Goal: Navigation & Orientation: Understand site structure

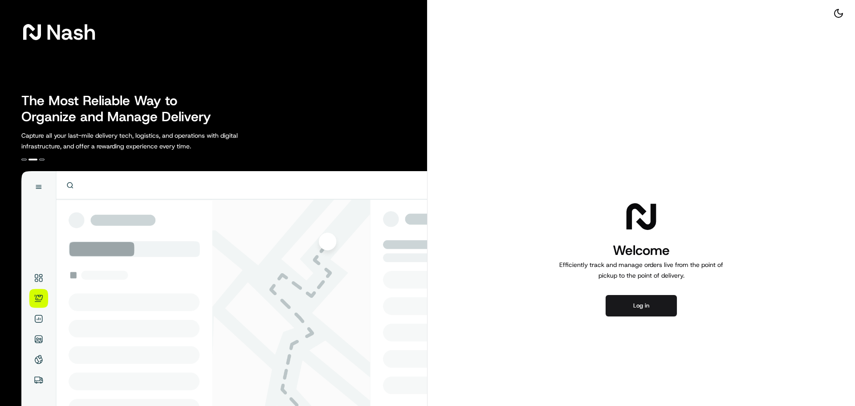
click at [200, 142] on p "Capture all your last-mile delivery tech, logistics, and operations with digita…" at bounding box center [149, 140] width 256 height 21
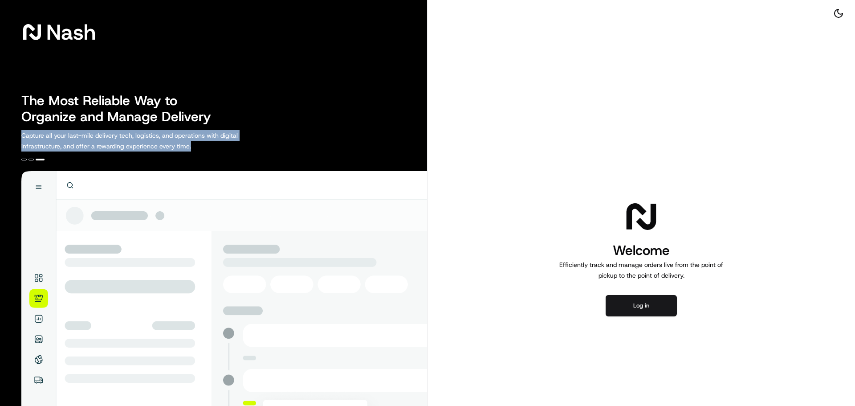
drag, startPoint x: 192, startPoint y: 145, endPoint x: 23, endPoint y: 133, distance: 169.6
click at [23, 133] on p "Capture all your last-mile delivery tech, logistics, and operations with digita…" at bounding box center [149, 140] width 256 height 21
drag, startPoint x: 23, startPoint y: 133, endPoint x: 227, endPoint y: 145, distance: 204.3
click at [227, 145] on p "Capture all your last-mile delivery tech, logistics, and operations with digita…" at bounding box center [149, 140] width 256 height 21
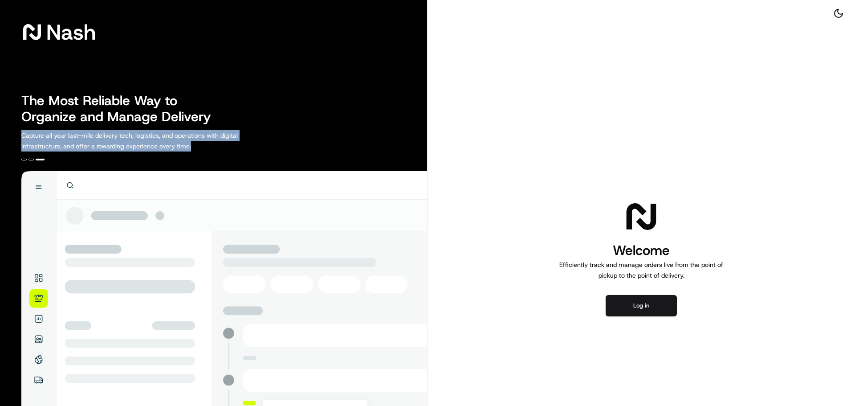
click at [227, 145] on p "Capture all your last-mile delivery tech, logistics, and operations with digita…" at bounding box center [149, 140] width 256 height 21
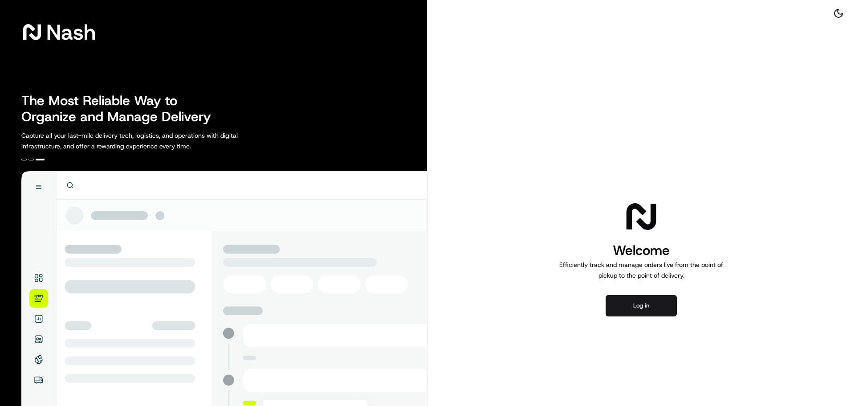
click at [226, 145] on p "Capture all your last-mile delivery tech, logistics, and operations with digita…" at bounding box center [149, 140] width 256 height 21
click at [32, 160] on div at bounding box center [30, 159] width 5 height 2
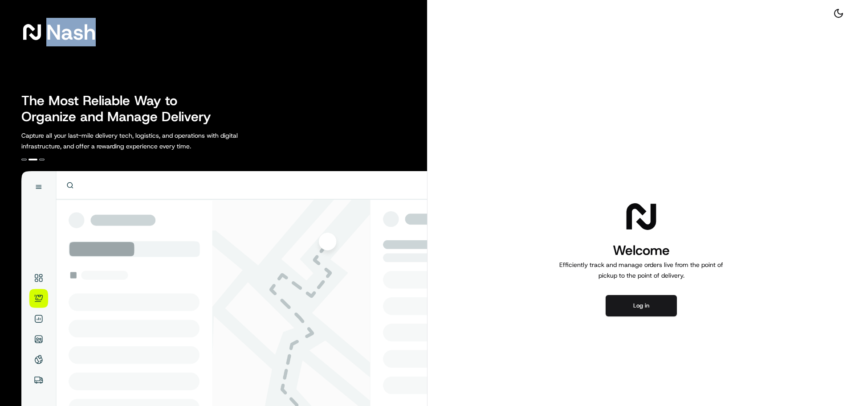
drag, startPoint x: 104, startPoint y: 31, endPoint x: 24, endPoint y: 29, distance: 79.7
click at [24, 29] on div "Nash" at bounding box center [224, 31] width 406 height 21
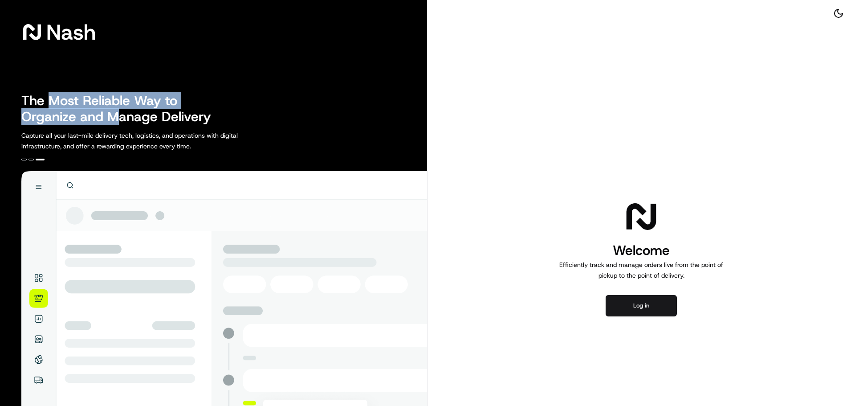
drag, startPoint x: 53, startPoint y: 102, endPoint x: 117, endPoint y: 111, distance: 64.7
click at [117, 111] on h2 "The Most Reliable Way to Organize and Manage Delivery" at bounding box center [120, 109] width 199 height 32
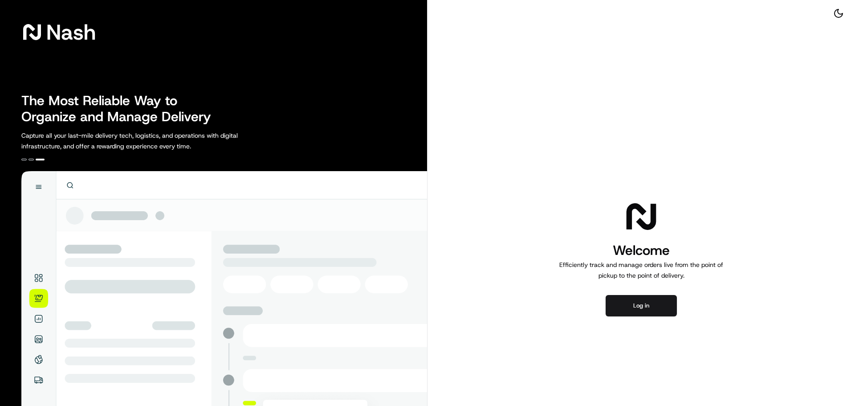
click at [220, 116] on h2 "The Most Reliable Way to Organize and Manage Delivery" at bounding box center [120, 109] width 199 height 32
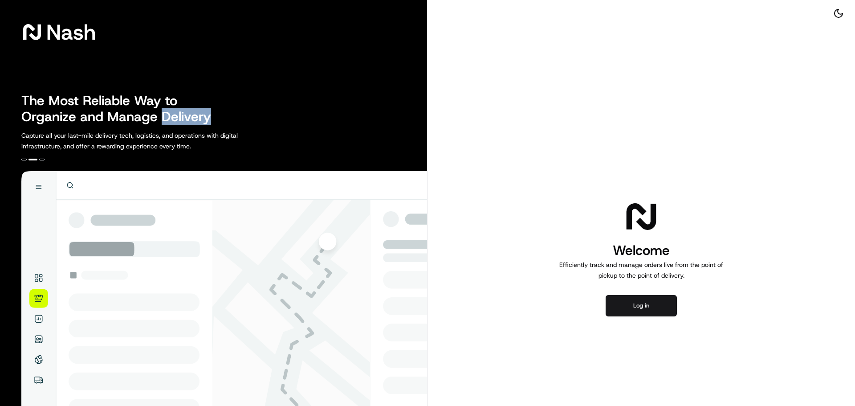
drag, startPoint x: 220, startPoint y: 116, endPoint x: 164, endPoint y: 118, distance: 55.7
click at [164, 118] on h2 "The Most Reliable Way to Organize and Manage Delivery" at bounding box center [120, 109] width 199 height 32
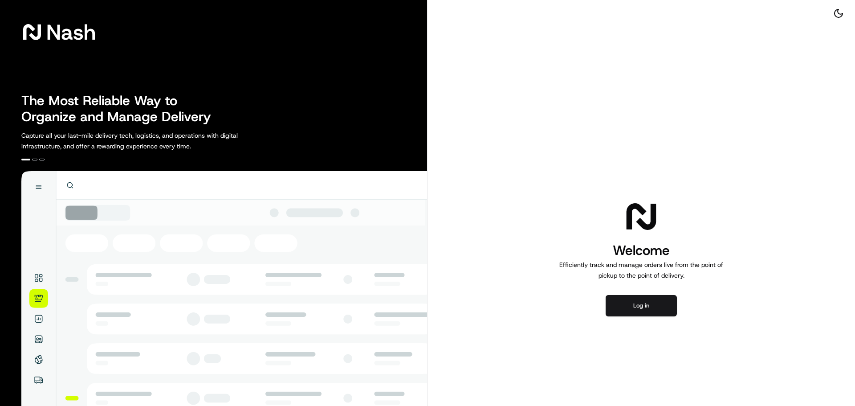
click at [222, 134] on p "Capture all your last-mile delivery tech, logistics, and operations with digita…" at bounding box center [149, 140] width 256 height 21
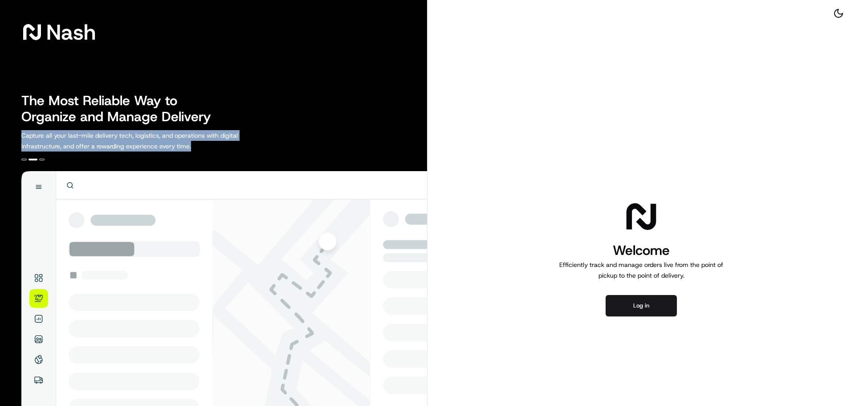
drag, startPoint x: 197, startPoint y: 151, endPoint x: 20, endPoint y: 136, distance: 177.4
click at [20, 136] on div "[PERSON_NAME] The Most Reliable Way to Organize and Manage Delivery Capture all…" at bounding box center [213, 257] width 427 height 514
